Goal: Information Seeking & Learning: Learn about a topic

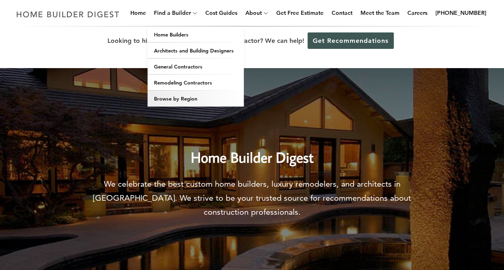
click at [200, 92] on link "Browse by Region" at bounding box center [196, 99] width 96 height 16
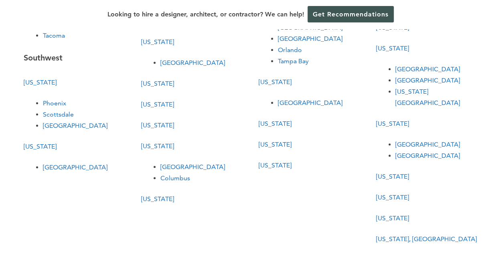
scroll to position [325, 0]
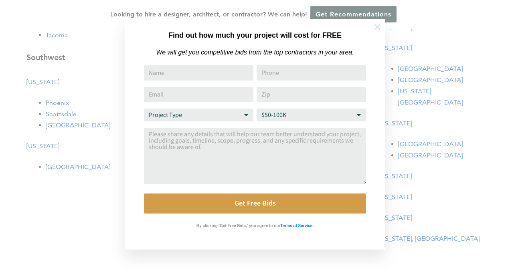
click at [378, 27] on icon at bounding box center [378, 27] width 6 height 6
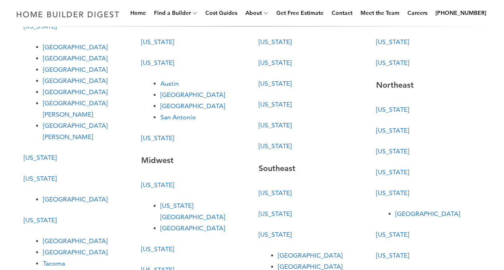
scroll to position [0, 0]
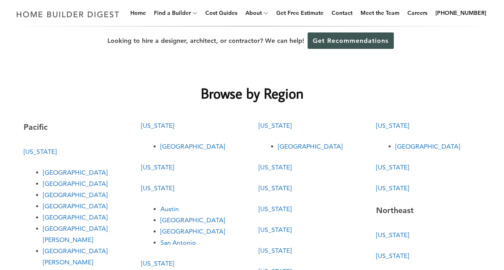
click at [59, 195] on link "[GEOGRAPHIC_DATA]" at bounding box center [75, 195] width 65 height 8
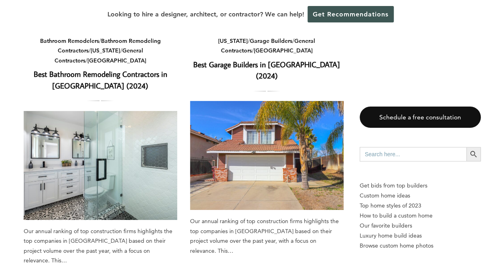
scroll to position [87, 0]
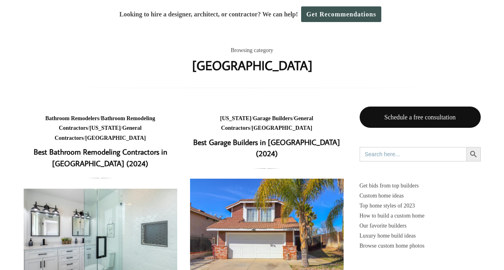
scroll to position [87, 0]
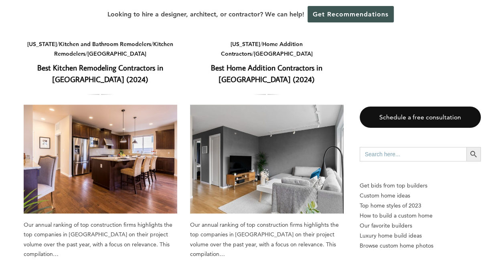
scroll to position [344, 0]
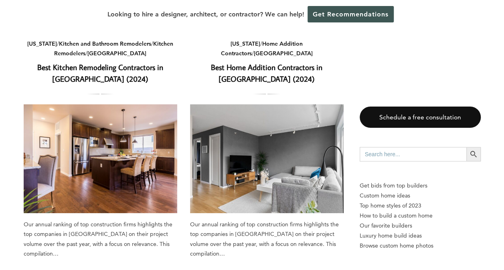
click at [262, 182] on img at bounding box center [267, 158] width 154 height 109
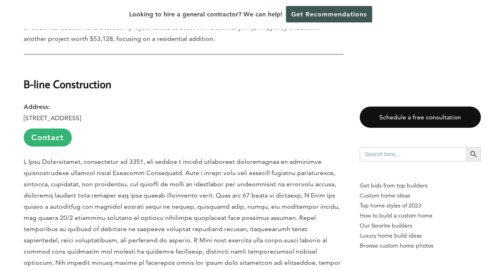
scroll to position [1019, 0]
click at [239, 177] on p "B-line Construction’s past projects were analyzed by the Home Builder Digest te…" at bounding box center [184, 258] width 320 height 202
drag, startPoint x: 239, startPoint y: 177, endPoint x: 134, endPoint y: 205, distance: 109.0
click at [134, 205] on p "B-line Construction’s past projects were analyzed by the Home Builder Digest te…" at bounding box center [184, 258] width 320 height 202
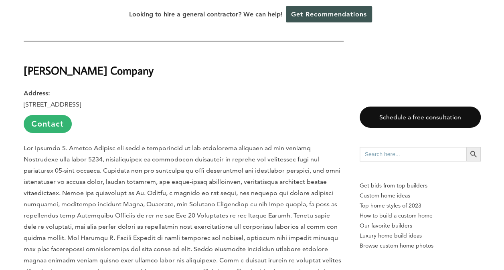
scroll to position [1345, 0]
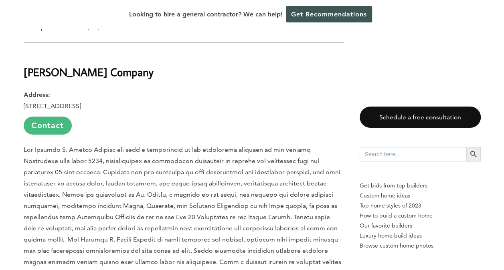
click at [67, 117] on link "Contact" at bounding box center [48, 126] width 48 height 18
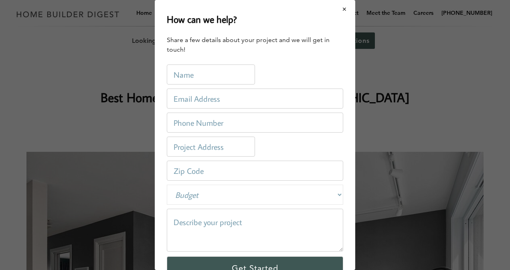
click at [342, 7] on button "Close modal" at bounding box center [344, 9] width 21 height 17
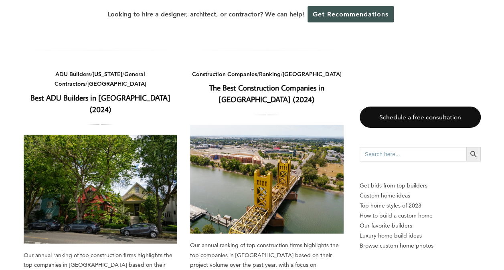
scroll to position [573, 0]
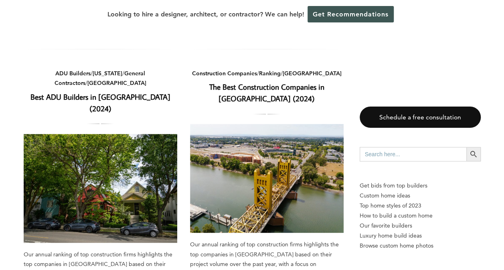
click at [139, 185] on img at bounding box center [101, 188] width 154 height 109
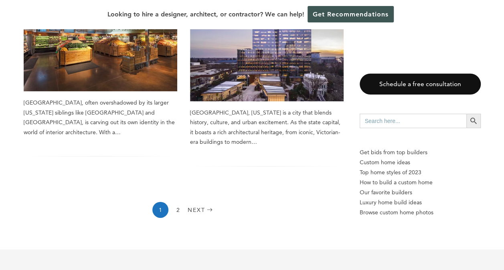
scroll to position [1231, 0]
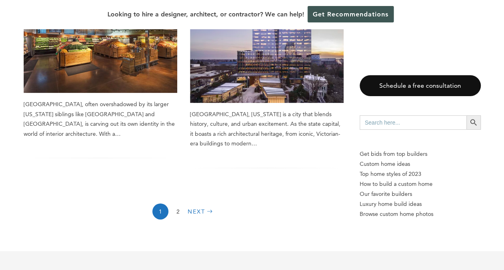
click at [204, 204] on link "Next" at bounding box center [201, 212] width 27 height 16
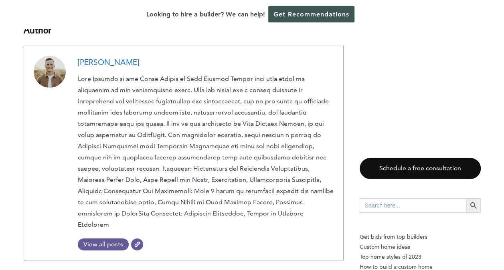
scroll to position [3033, 0]
